Goal: Task Accomplishment & Management: Manage account settings

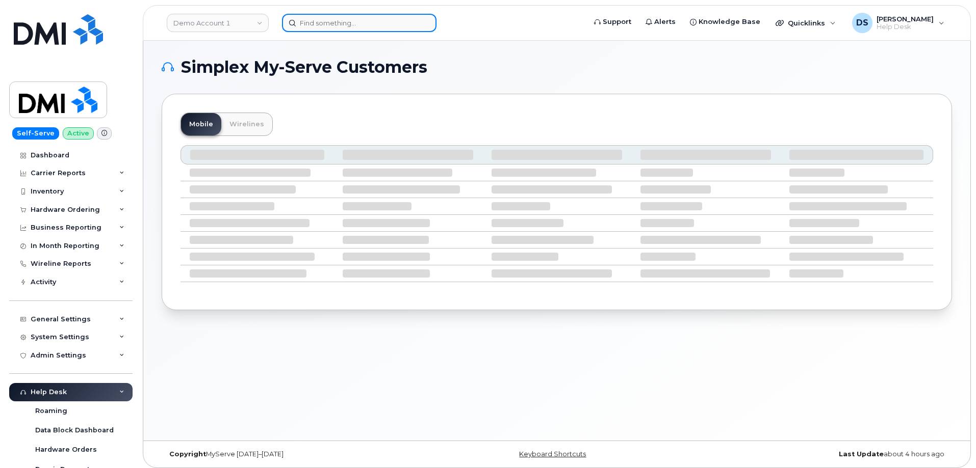
click at [333, 20] on input at bounding box center [359, 23] width 154 height 18
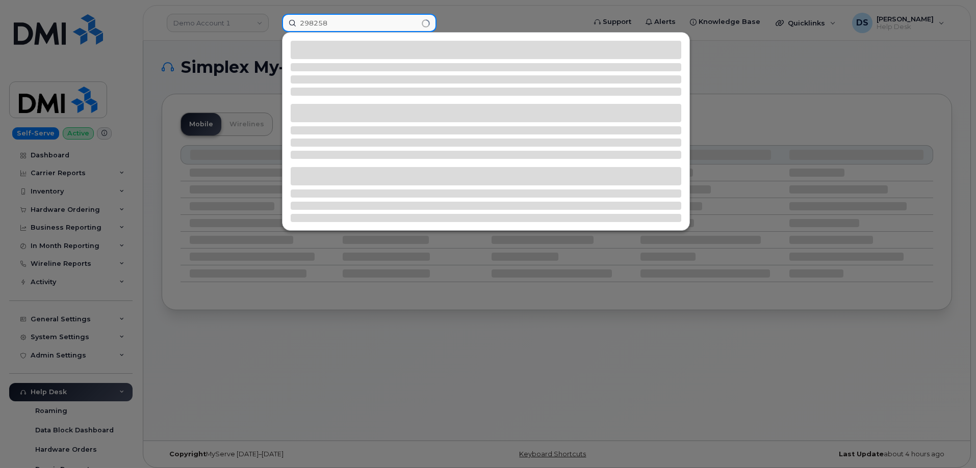
type input "298258"
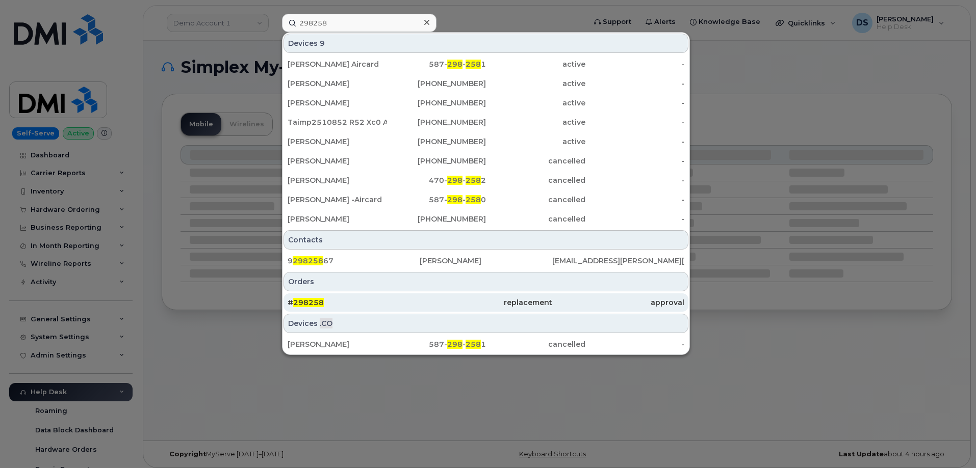
click at [341, 300] on div "# 298258" at bounding box center [353, 303] width 132 height 10
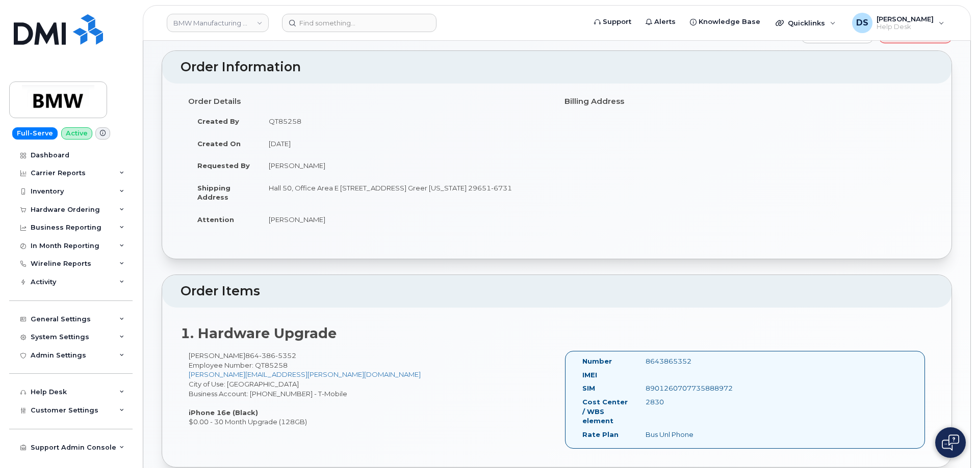
scroll to position [102, 0]
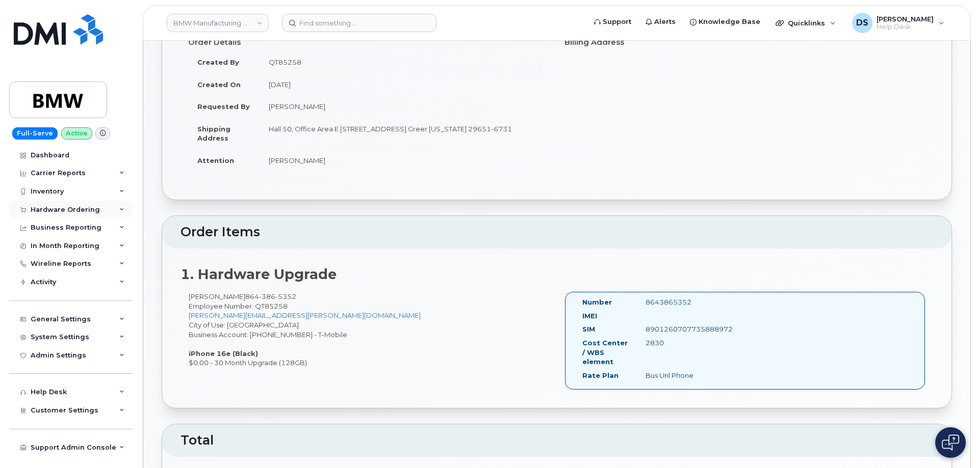
click at [122, 208] on icon at bounding box center [121, 209] width 5 height 5
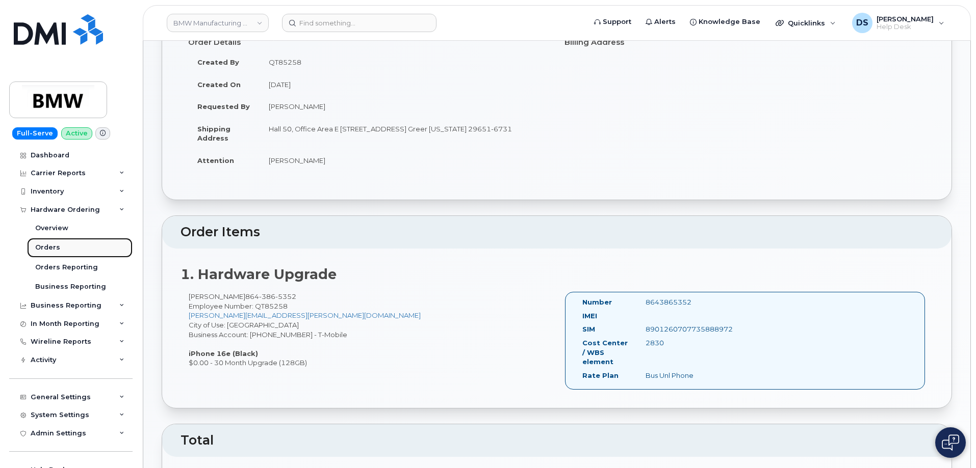
click at [49, 247] on div "Orders" at bounding box center [47, 247] width 25 height 9
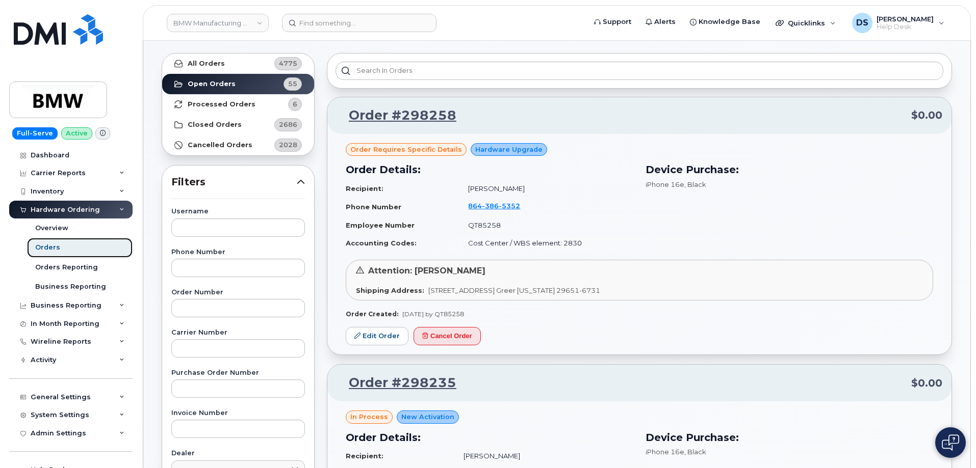
scroll to position [102, 0]
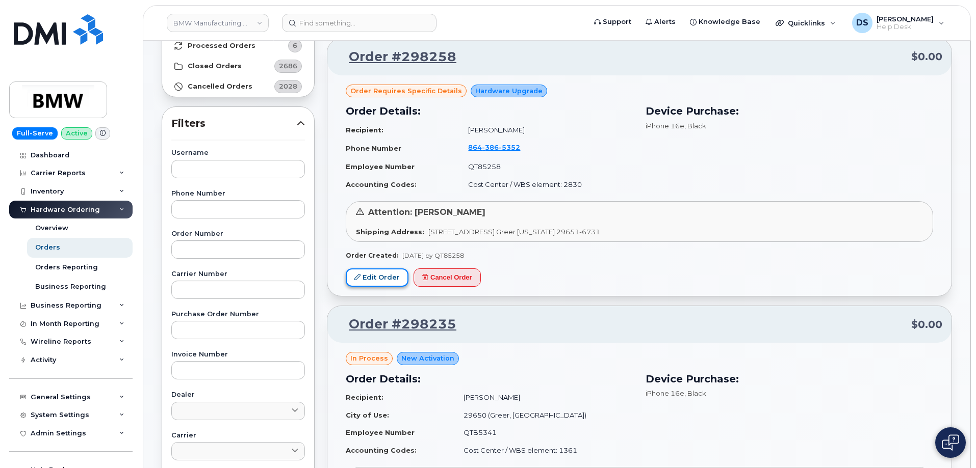
click at [388, 277] on link "Edit Order" at bounding box center [377, 278] width 63 height 19
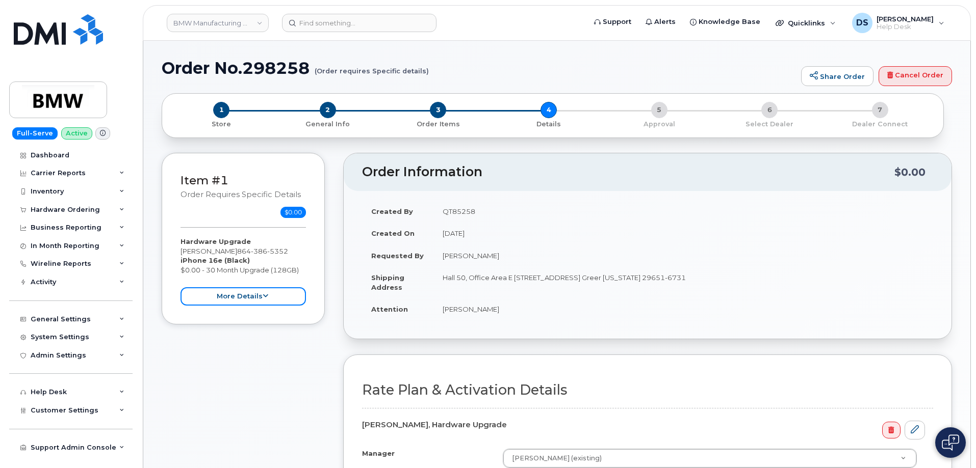
click at [266, 294] on icon at bounding box center [266, 296] width 6 height 7
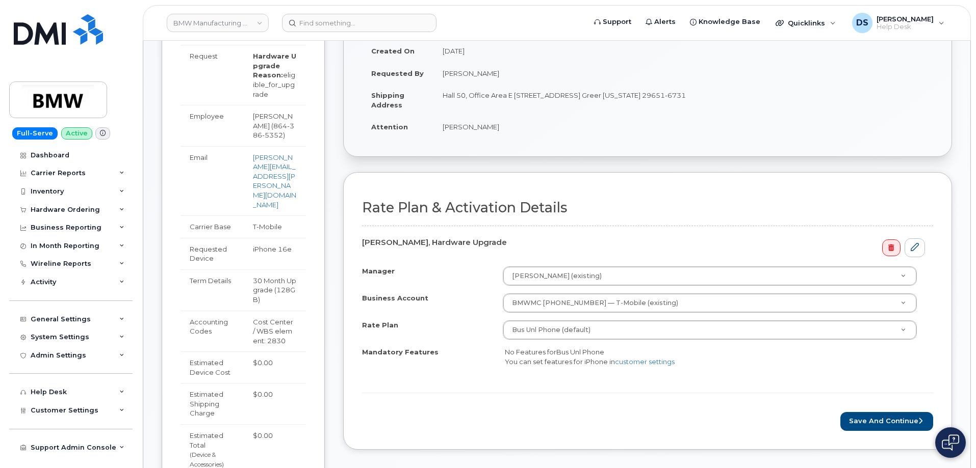
scroll to position [306, 0]
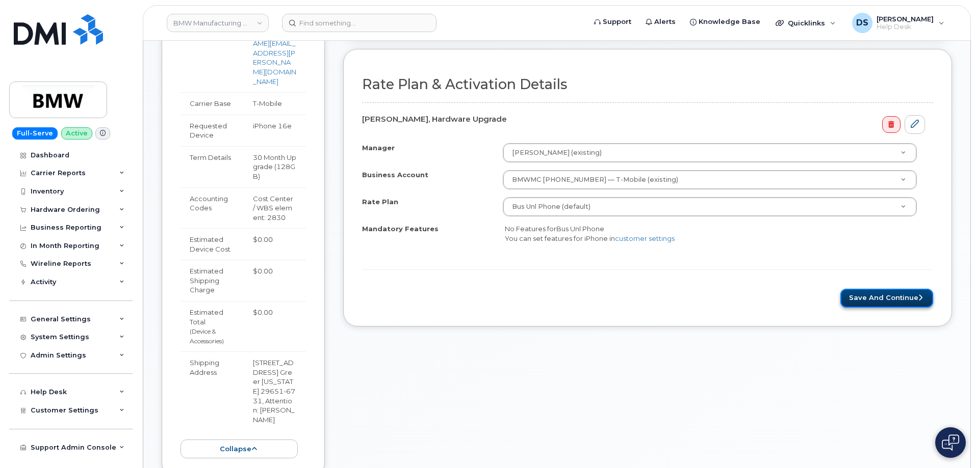
click at [881, 296] on button "Save and Continue" at bounding box center [886, 298] width 93 height 19
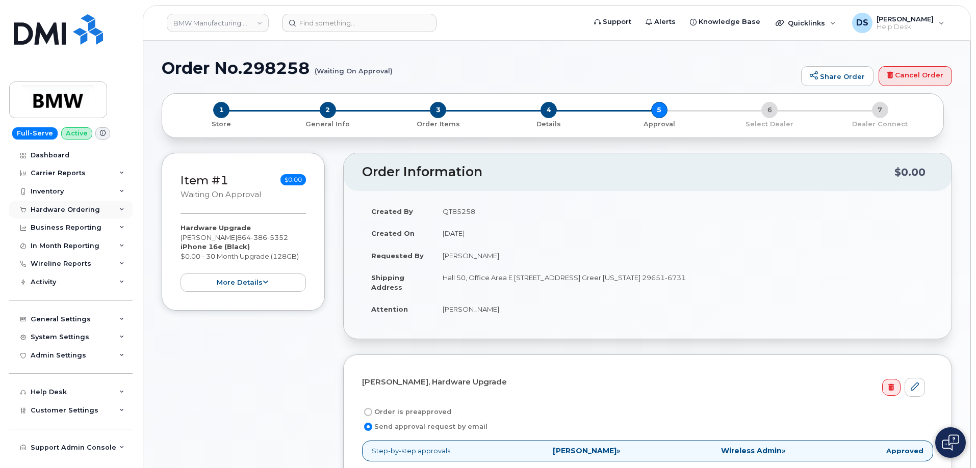
click at [123, 207] on icon at bounding box center [121, 209] width 5 height 5
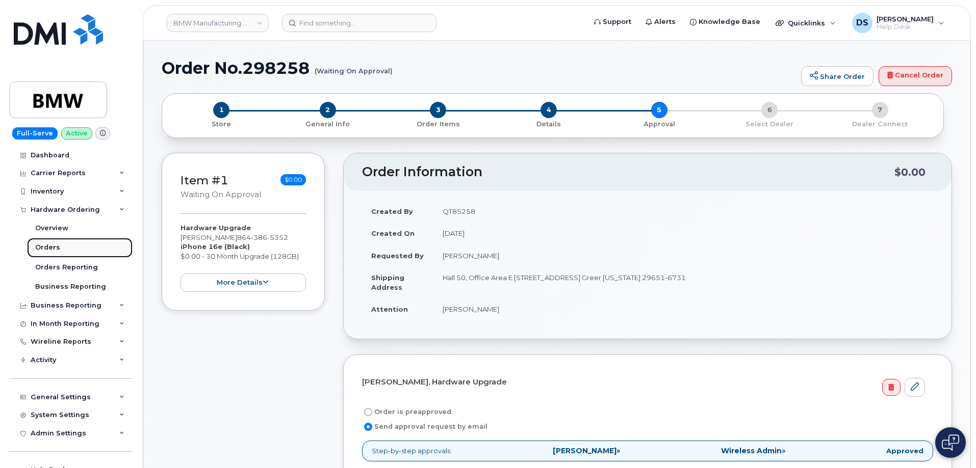
click at [64, 245] on link "Orders" at bounding box center [80, 247] width 106 height 19
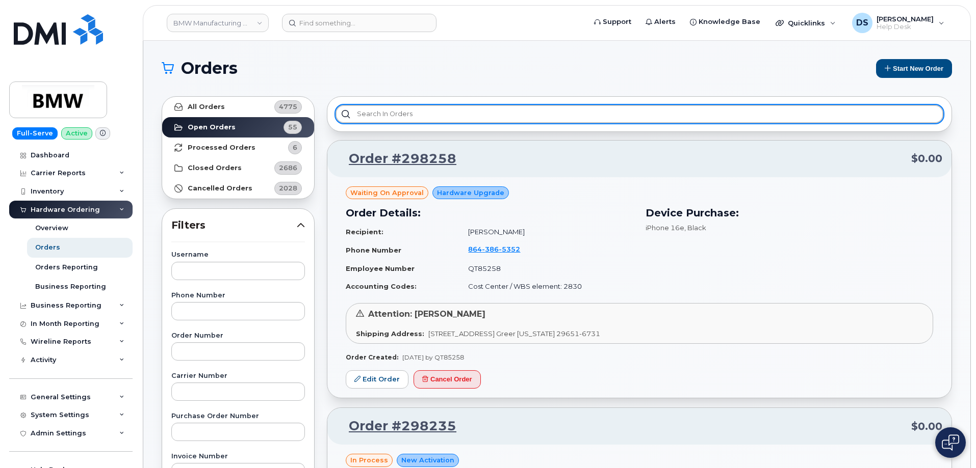
click at [395, 107] on input "text" at bounding box center [639, 114] width 608 height 18
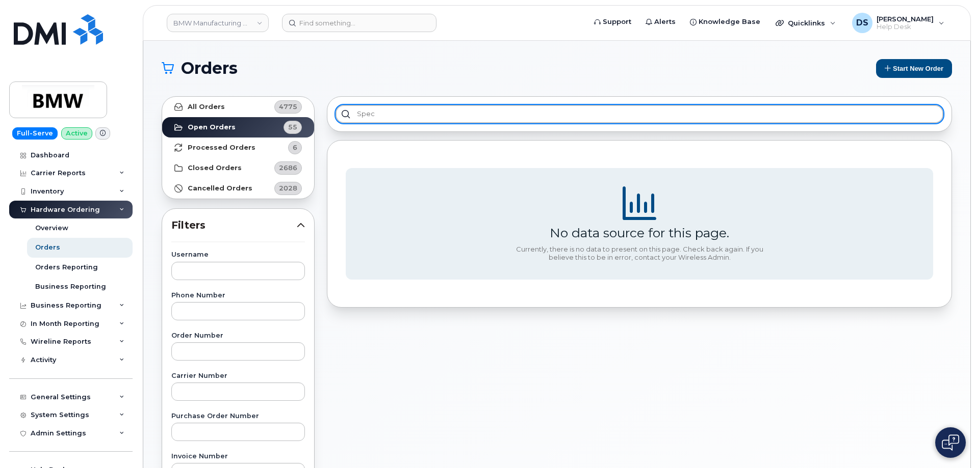
type input "spec"
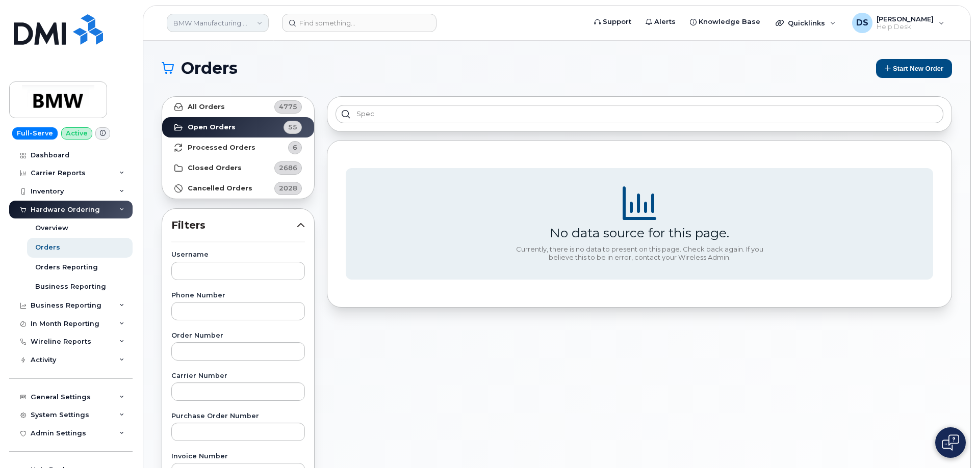
drag, startPoint x: 260, startPoint y: 22, endPoint x: 255, endPoint y: 25, distance: 5.9
click at [261, 23] on link "BMW Manufacturing Co LLC" at bounding box center [218, 23] width 102 height 18
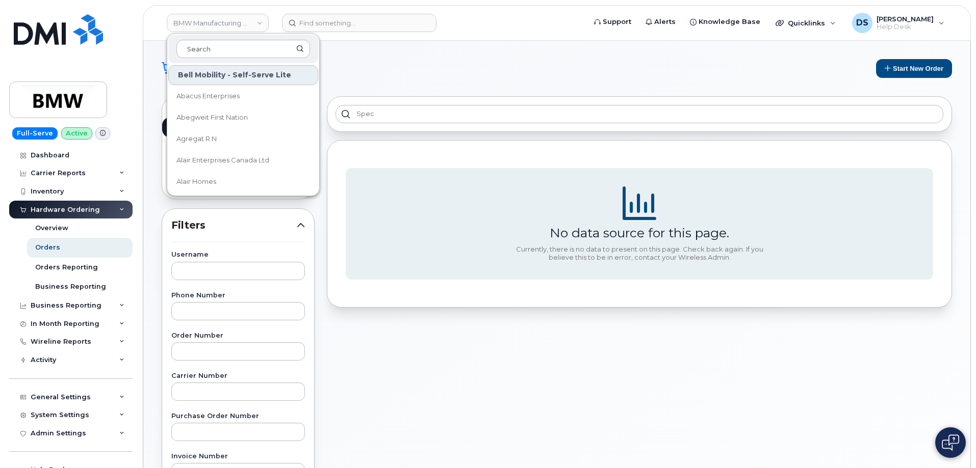
drag, startPoint x: 226, startPoint y: 51, endPoint x: 250, endPoint y: 38, distance: 26.9
click at [234, 48] on input at bounding box center [243, 49] width 134 height 18
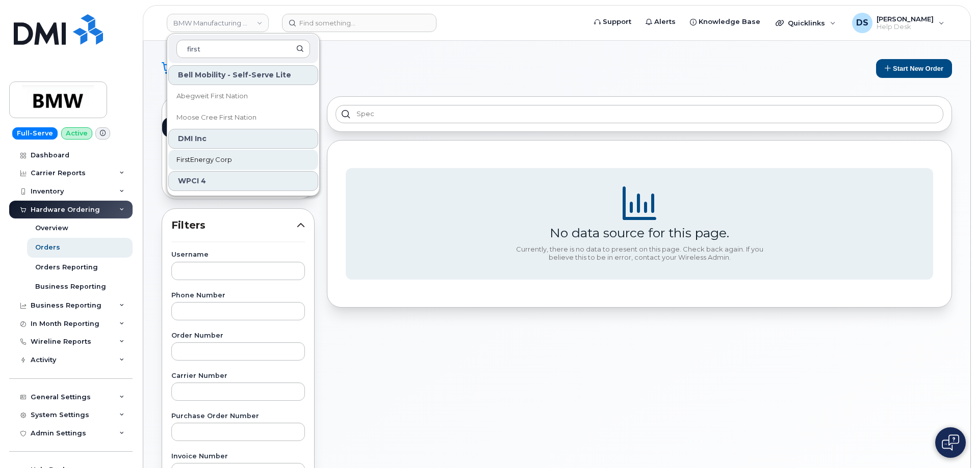
type input "first"
click at [212, 156] on span "FirstEnergy Corp" at bounding box center [204, 160] width 56 height 10
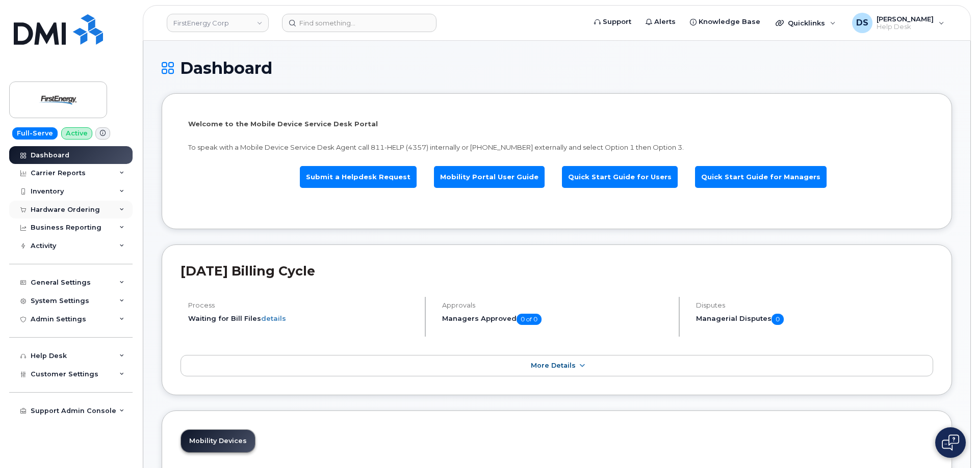
click at [120, 210] on icon at bounding box center [121, 209] width 5 height 5
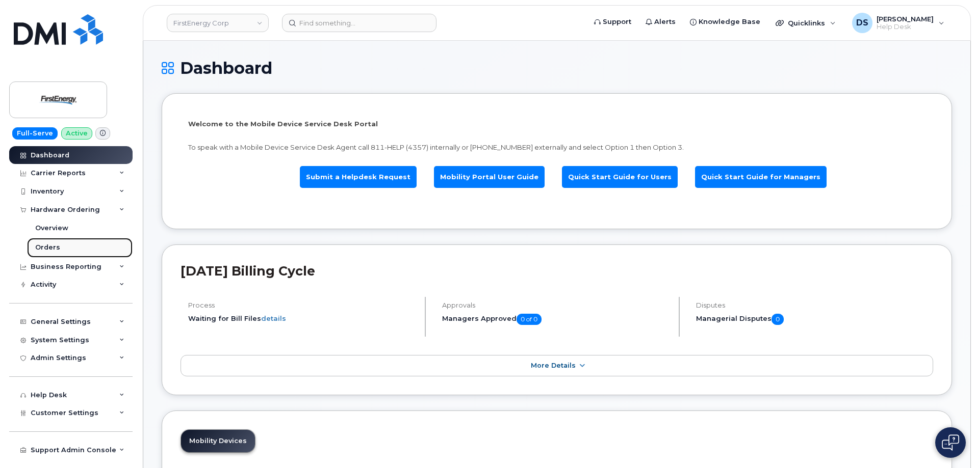
click at [51, 247] on div "Orders" at bounding box center [47, 247] width 25 height 9
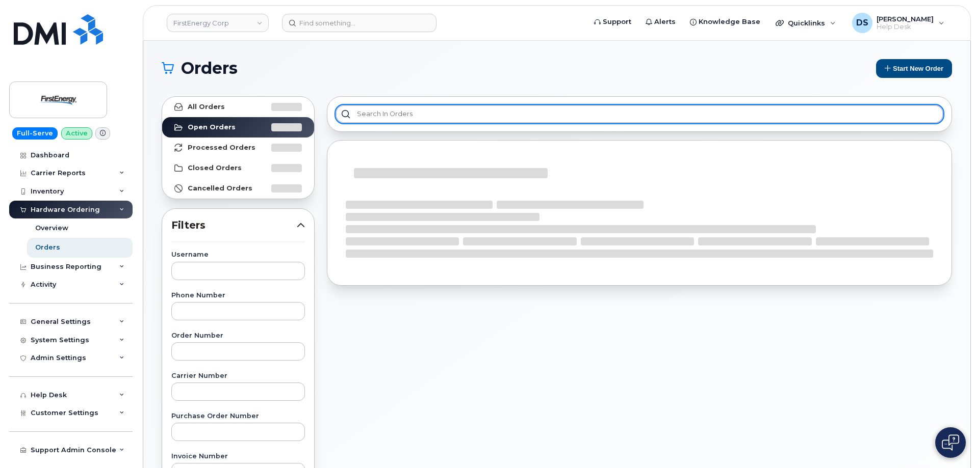
click at [374, 115] on input "text" at bounding box center [639, 114] width 608 height 18
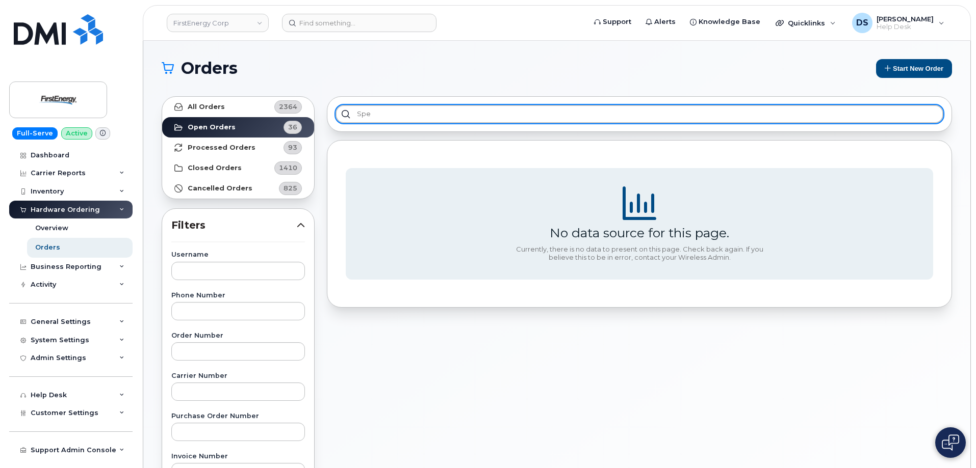
type input "spec"
drag, startPoint x: 397, startPoint y: 109, endPoint x: 332, endPoint y: 110, distance: 64.7
click at [331, 111] on div "spec" at bounding box center [639, 114] width 625 height 36
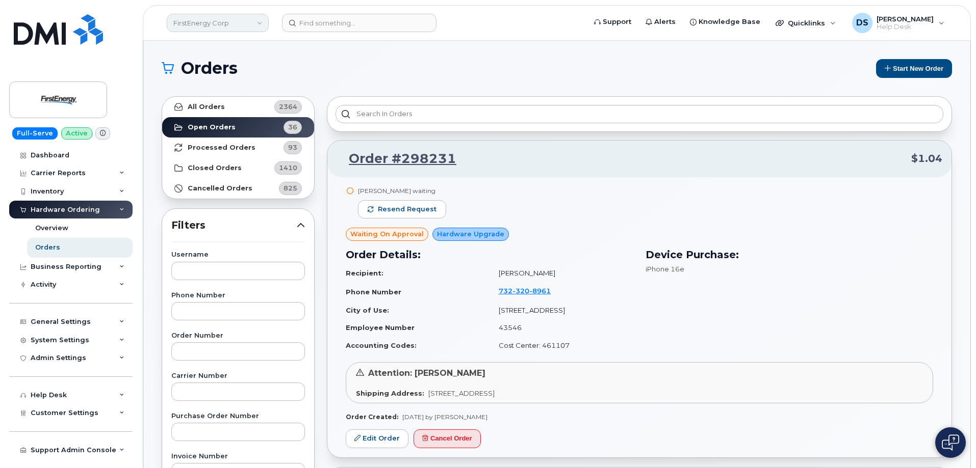
click at [261, 22] on link "FirstEnergy Corp" at bounding box center [218, 23] width 102 height 18
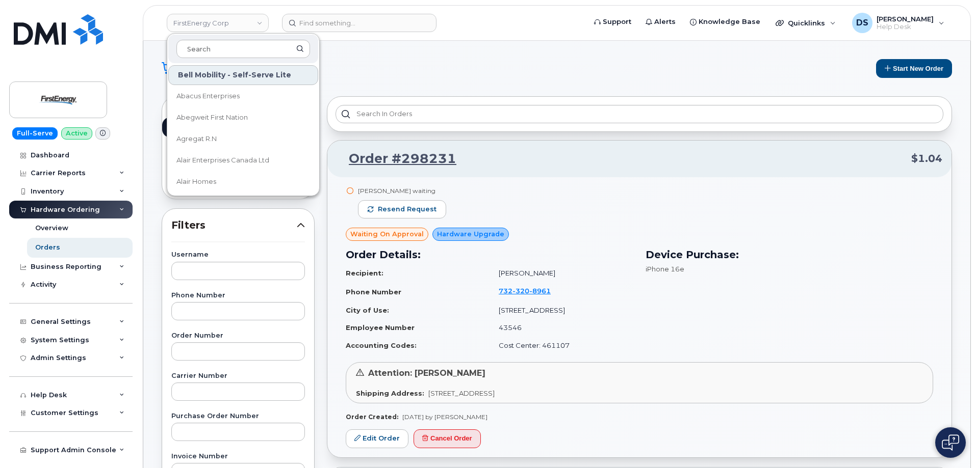
drag, startPoint x: 230, startPoint y: 47, endPoint x: 275, endPoint y: 60, distance: 47.0
click at [250, 44] on input at bounding box center [243, 49] width 134 height 18
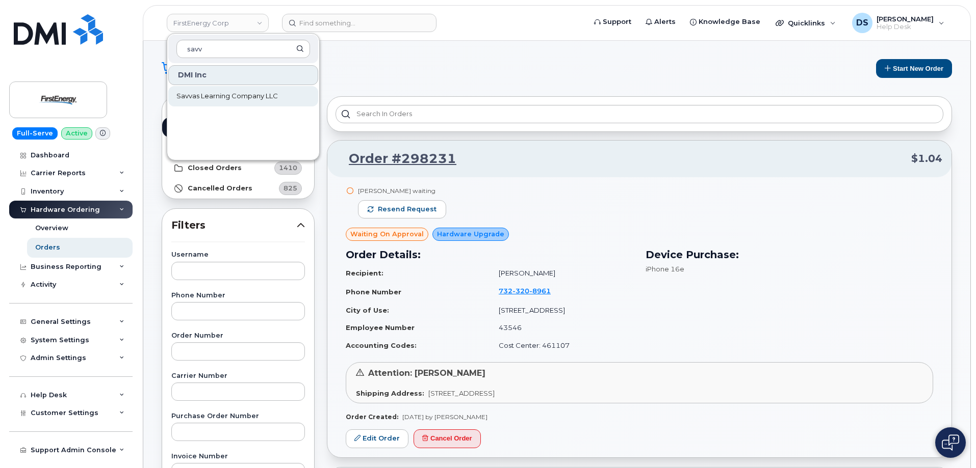
type input "savv"
click at [239, 95] on span "Savvas Learning Company LLC" at bounding box center [226, 96] width 101 height 10
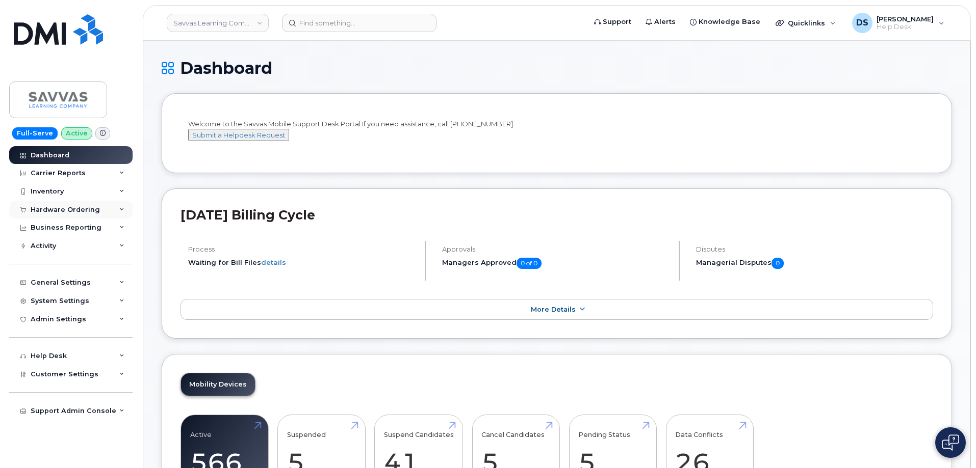
click at [123, 210] on icon at bounding box center [121, 209] width 5 height 5
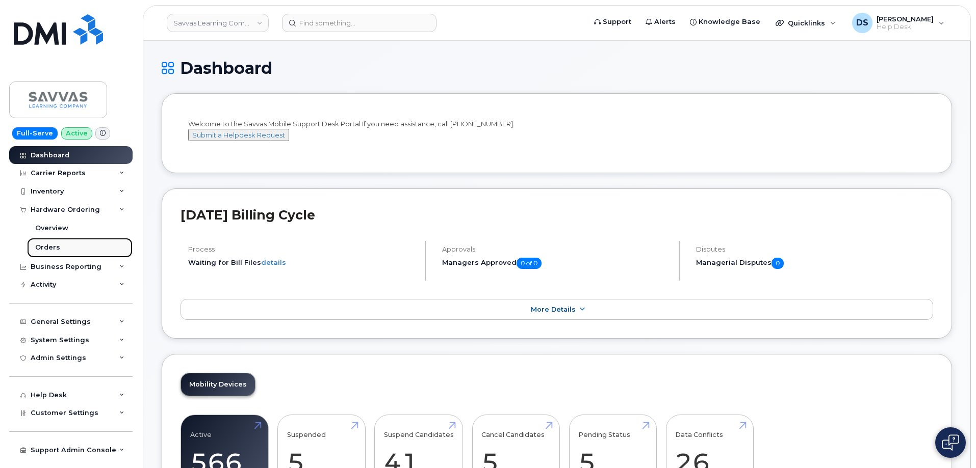
click at [58, 245] on link "Orders" at bounding box center [80, 247] width 106 height 19
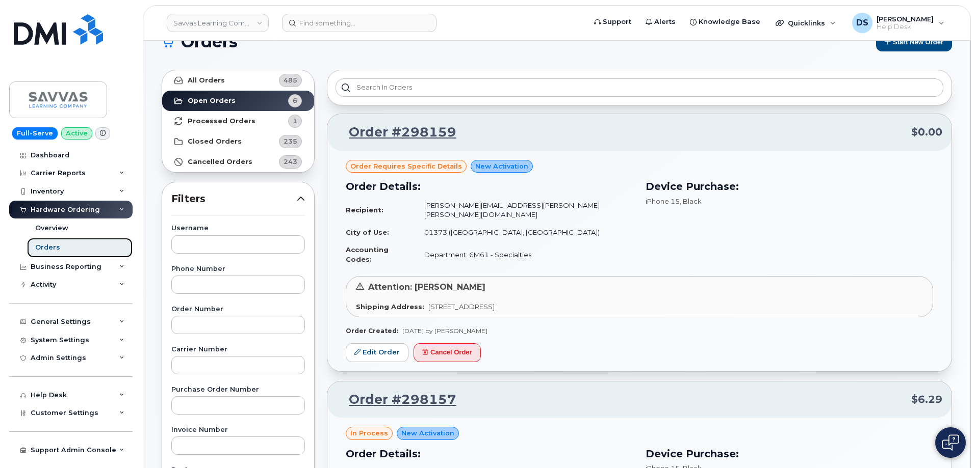
scroll to position [51, 0]
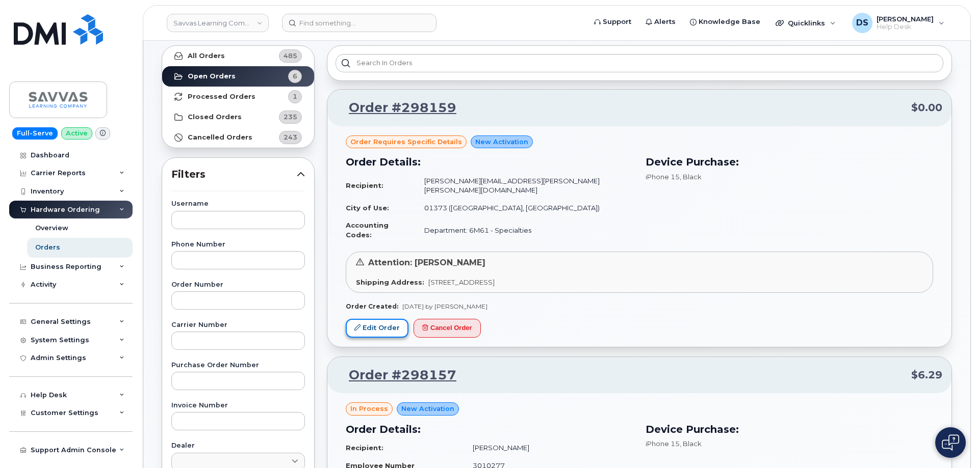
click at [389, 319] on link "Edit Order" at bounding box center [377, 328] width 63 height 19
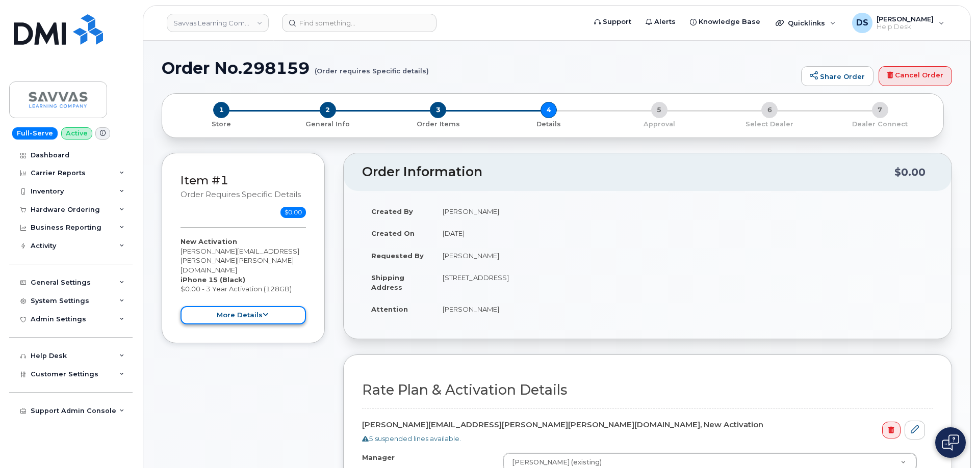
click at [267, 306] on button "more details" at bounding box center [242, 315] width 125 height 19
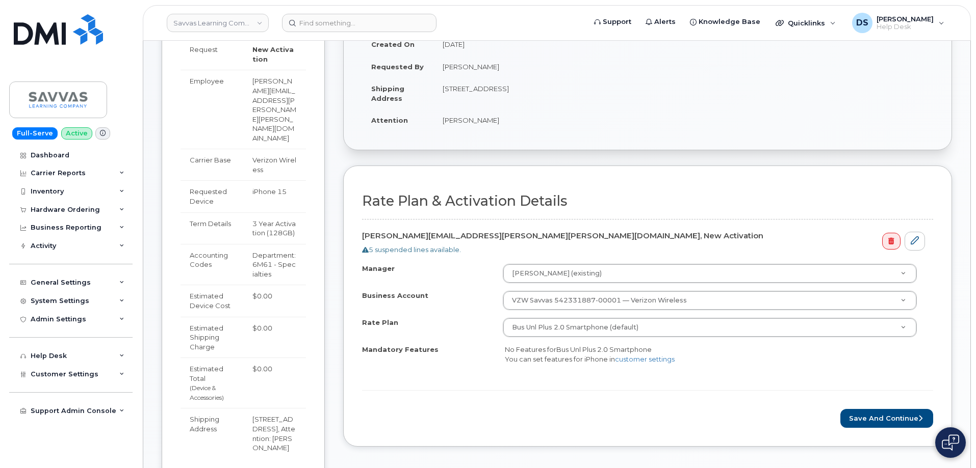
scroll to position [255, 0]
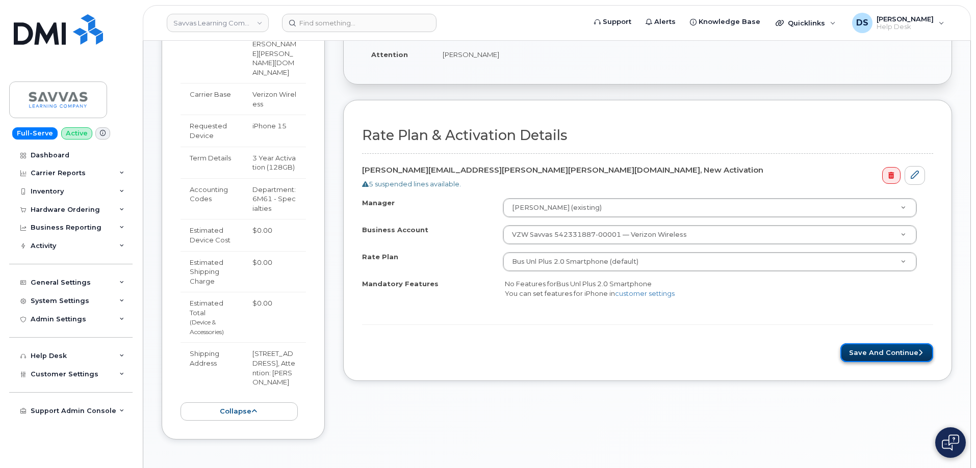
click at [880, 350] on button "Save and Continue" at bounding box center [886, 353] width 93 height 19
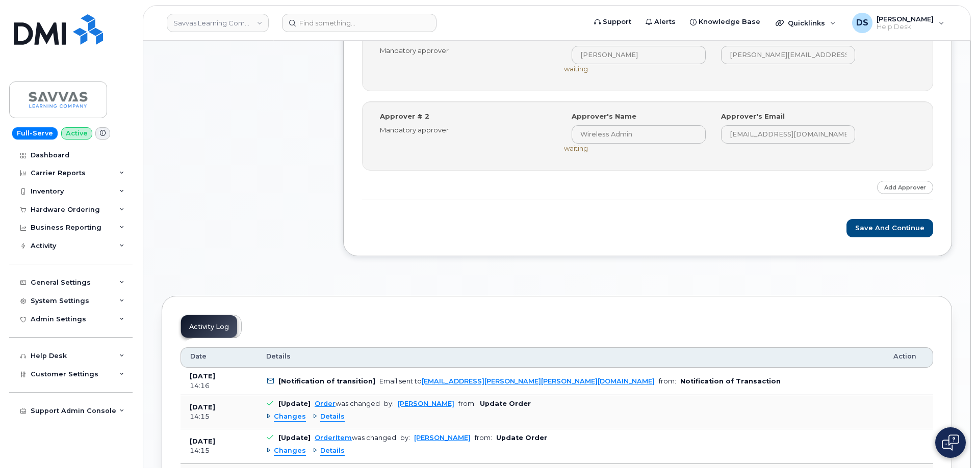
scroll to position [306, 0]
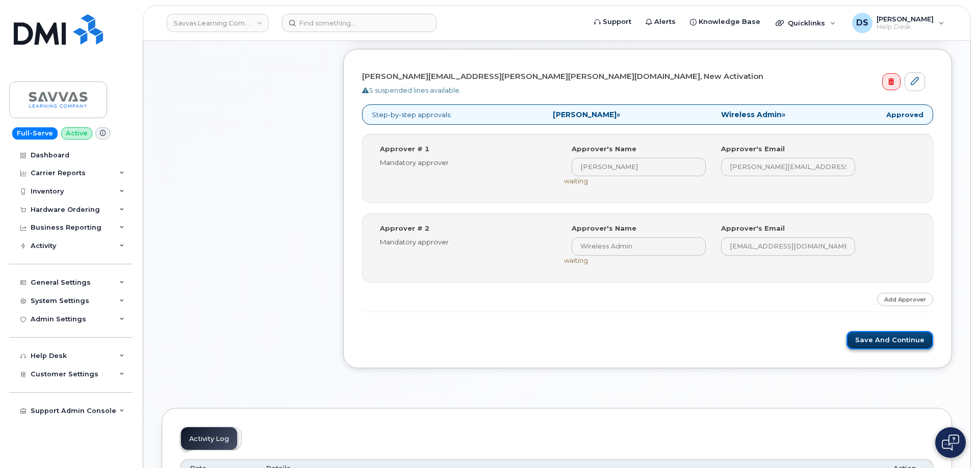
click at [878, 340] on button "Save and Continue" at bounding box center [889, 340] width 87 height 19
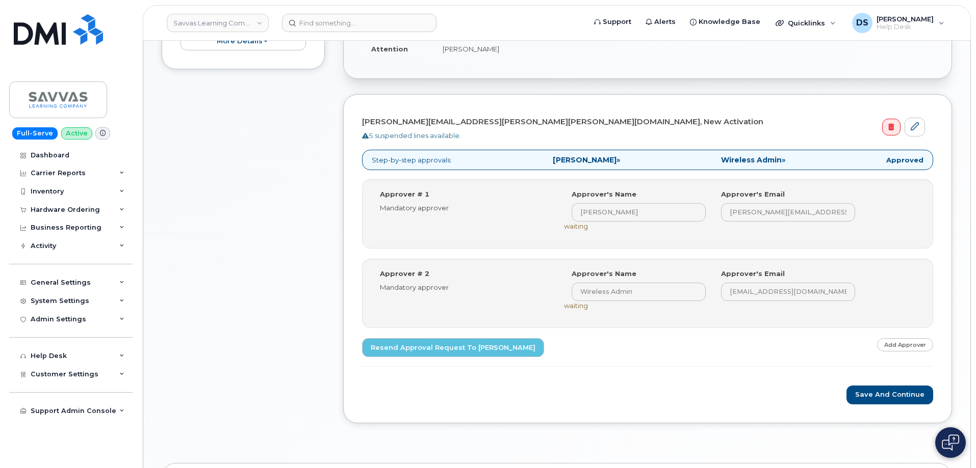
scroll to position [357, 0]
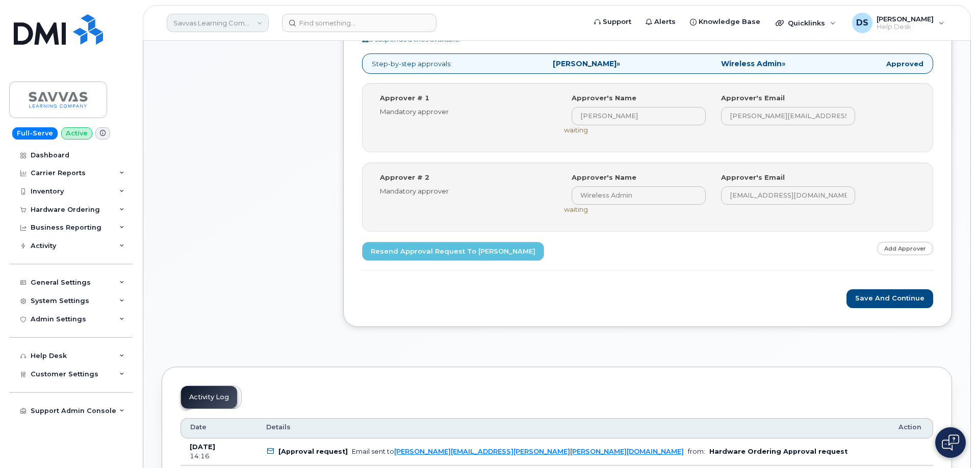
drag, startPoint x: 257, startPoint y: 21, endPoint x: 249, endPoint y: 21, distance: 7.6
click at [258, 21] on link "Savvas Learning Company LLC" at bounding box center [218, 23] width 102 height 18
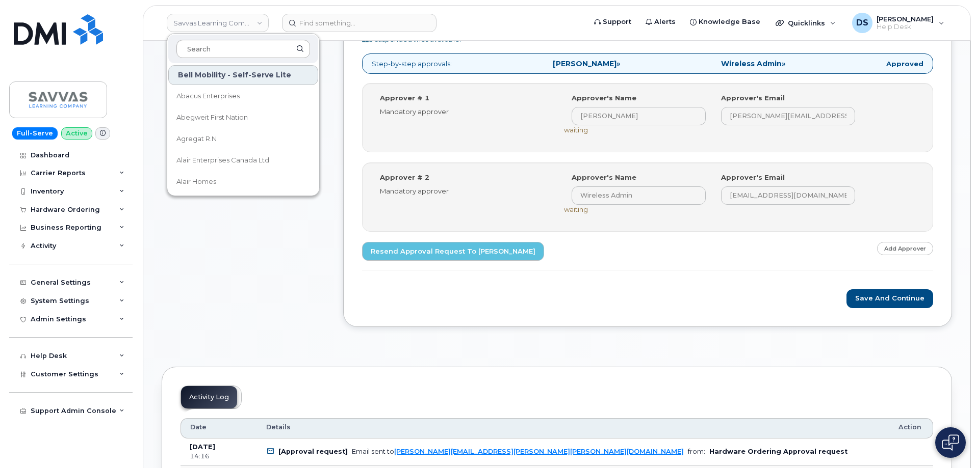
click at [228, 44] on input at bounding box center [243, 49] width 134 height 18
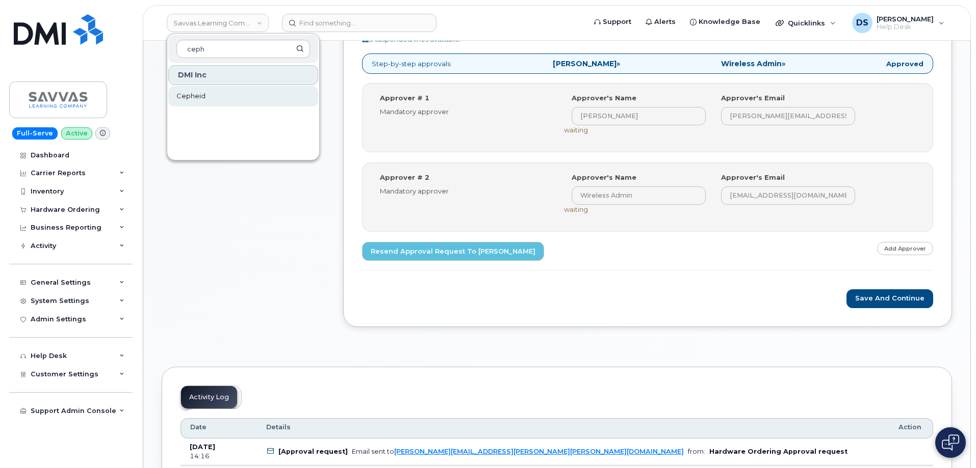
type input "ceph"
click at [205, 96] on link "Cepheid" at bounding box center [243, 96] width 150 height 20
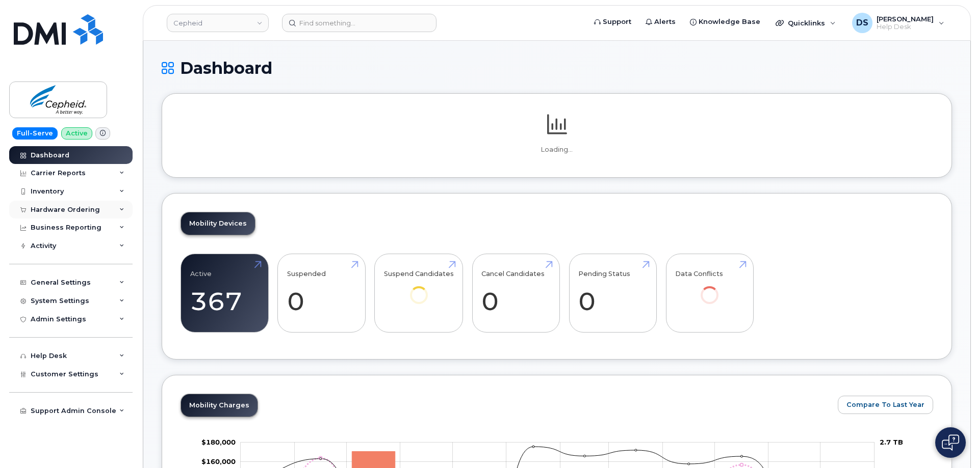
click at [122, 208] on icon at bounding box center [121, 209] width 5 height 5
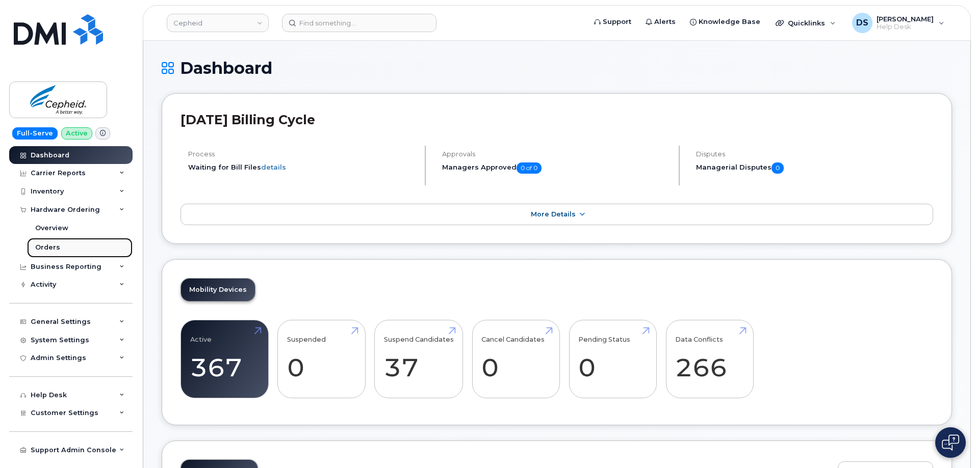
click at [48, 248] on div "Orders" at bounding box center [47, 247] width 25 height 9
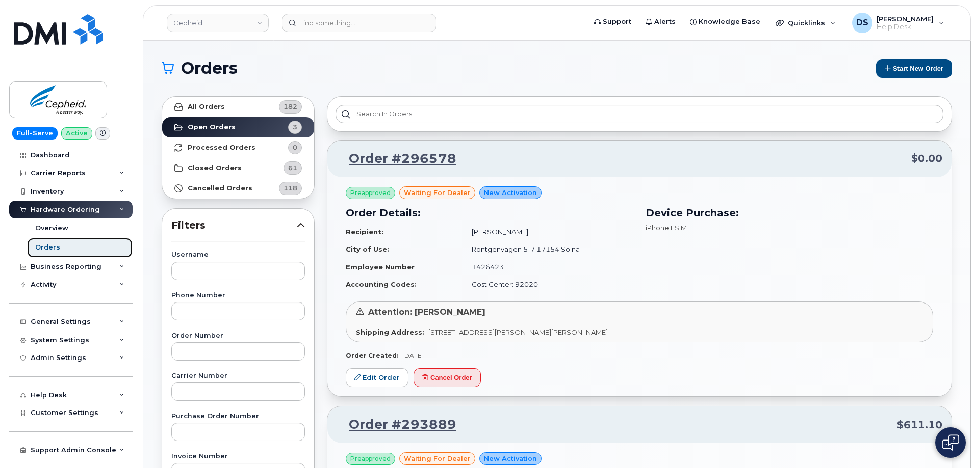
scroll to position [51, 0]
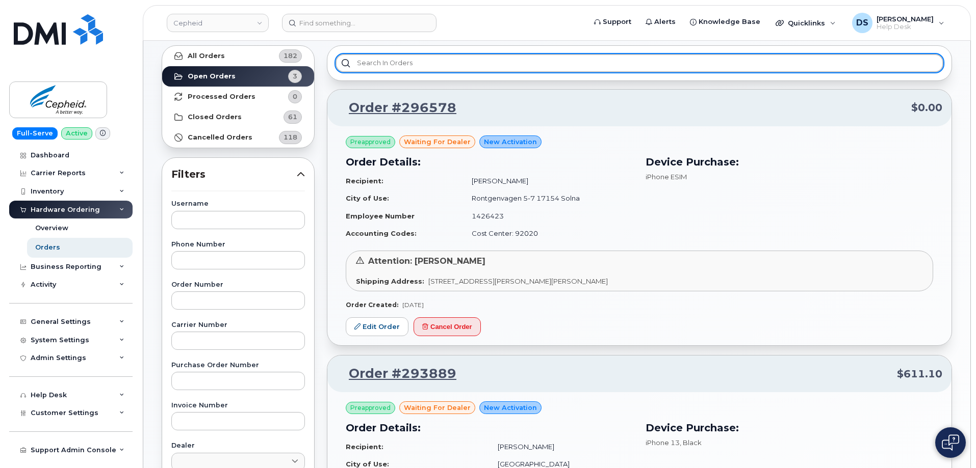
click at [417, 56] on input "text" at bounding box center [639, 63] width 608 height 18
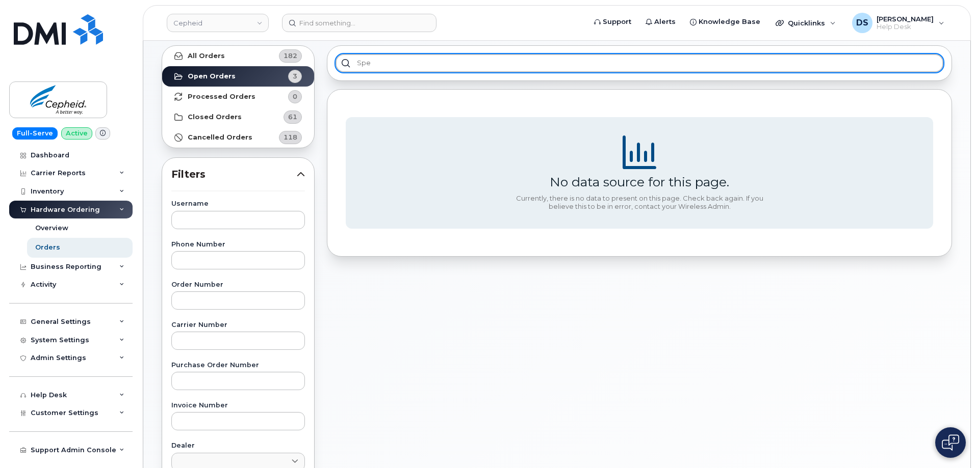
type input "spec"
